Goal: Navigation & Orientation: Understand site structure

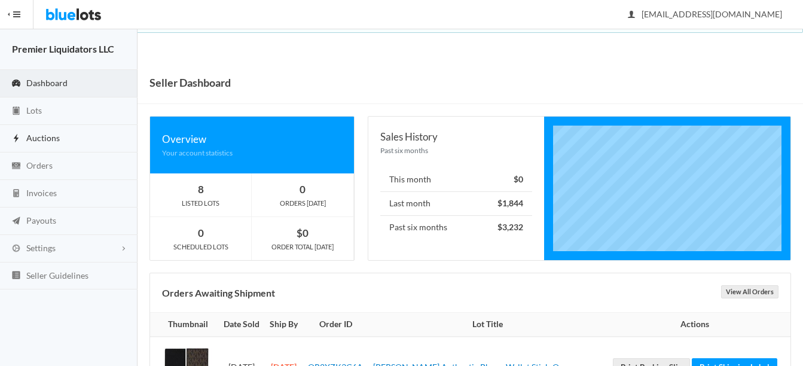
click at [41, 133] on span "Auctions" at bounding box center [42, 138] width 33 height 10
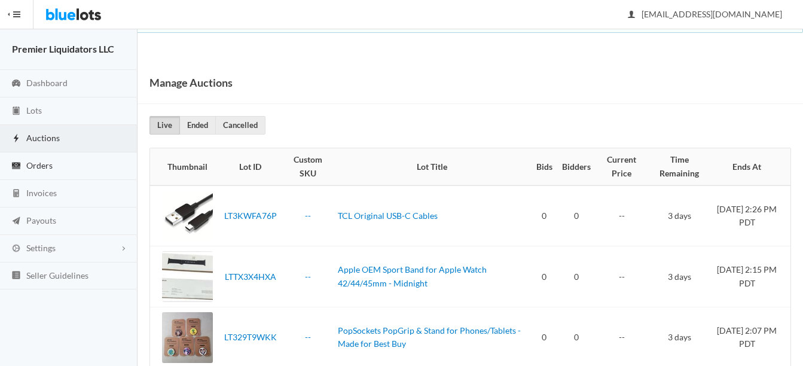
click at [34, 162] on span "Orders" at bounding box center [39, 165] width 26 height 10
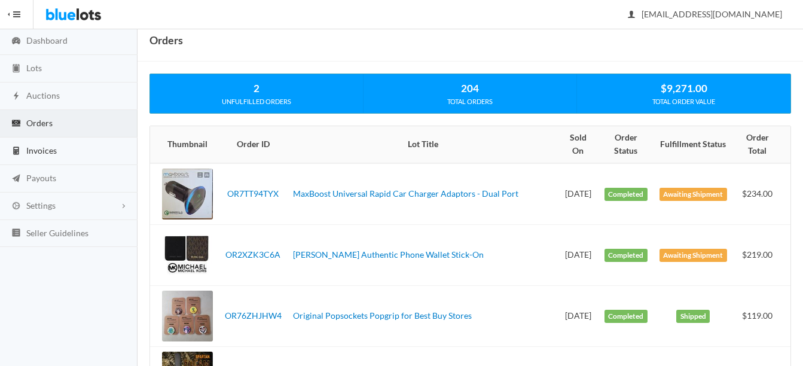
scroll to position [60, 0]
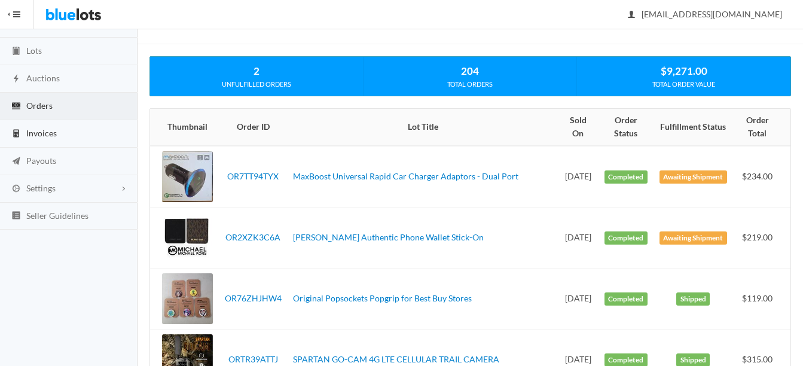
click at [32, 132] on span "Invoices" at bounding box center [41, 133] width 30 height 10
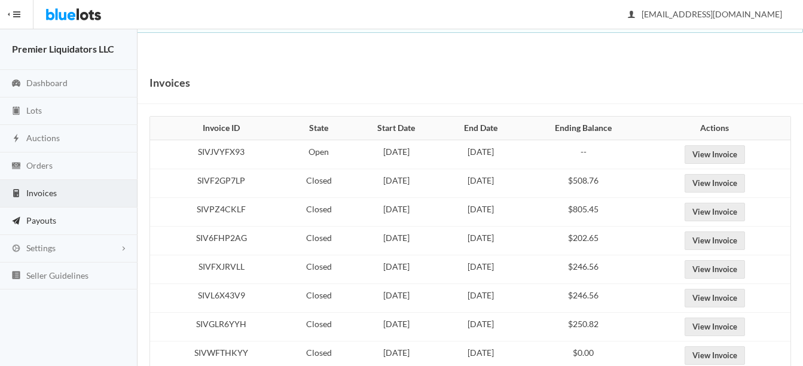
click at [38, 220] on span "Payouts" at bounding box center [41, 220] width 30 height 10
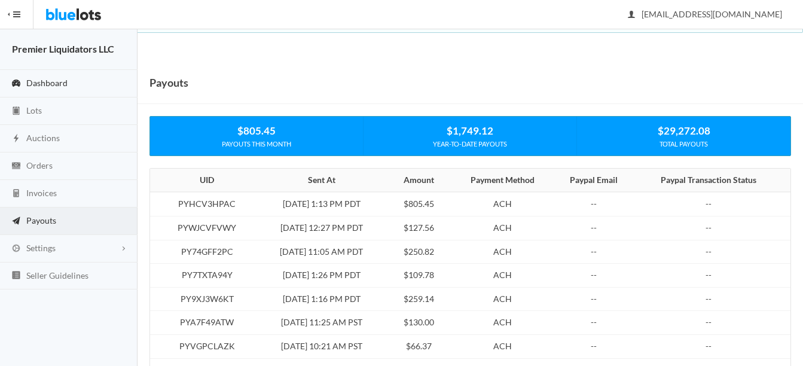
click at [43, 79] on span "Dashboard" at bounding box center [46, 83] width 41 height 10
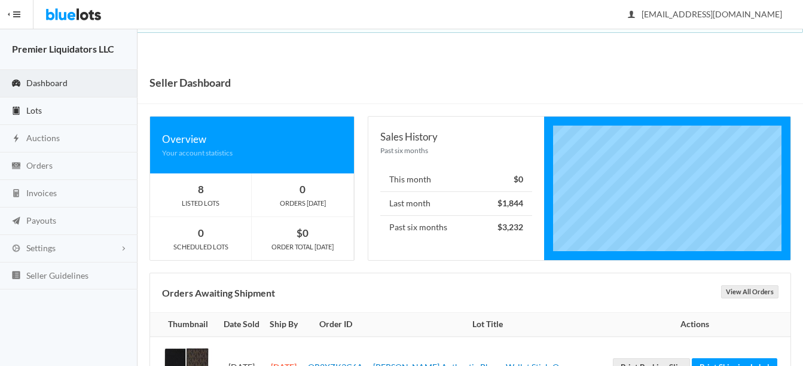
click at [35, 106] on span "Lots" at bounding box center [34, 110] width 16 height 10
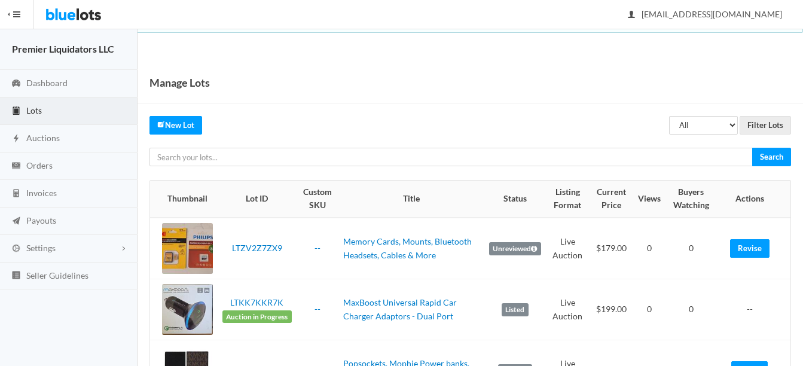
click at [36, 115] on link "Lots" at bounding box center [69, 111] width 138 height 28
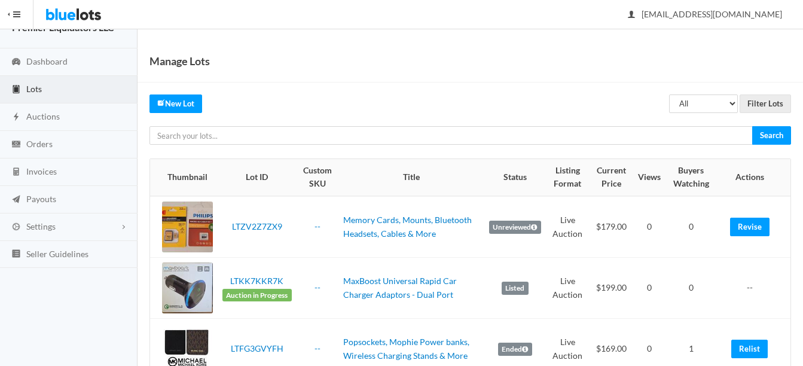
scroll to position [60, 0]
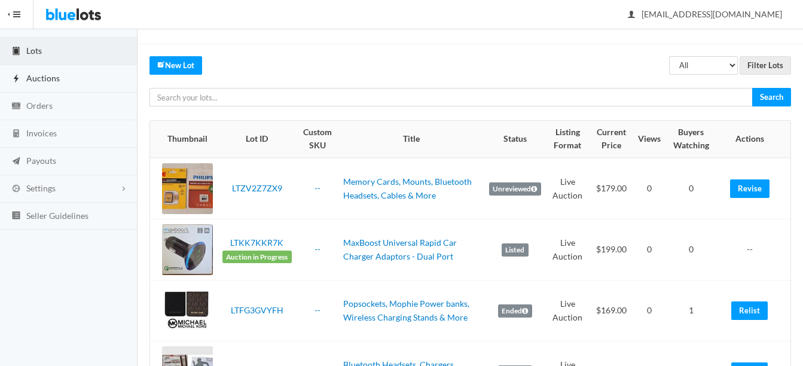
click at [44, 78] on span "Auctions" at bounding box center [42, 78] width 33 height 10
